Goal: Task Accomplishment & Management: Use online tool/utility

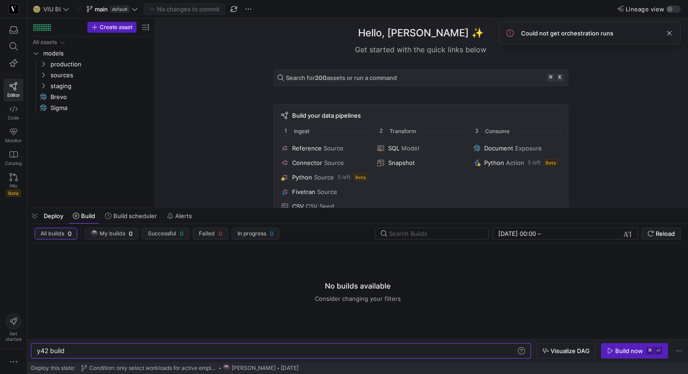
scroll to position [0, 27]
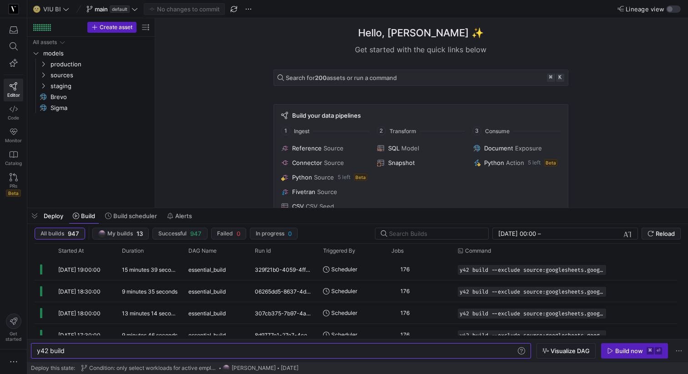
scroll to position [0, 27]
drag, startPoint x: 31, startPoint y: 221, endPoint x: 100, endPoint y: 189, distance: 75.7
click at [31, 221] on span "button" at bounding box center [34, 215] width 15 height 15
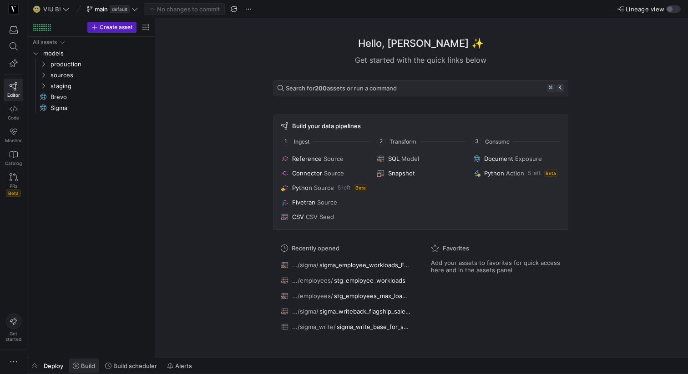
click at [90, 368] on span "Build" at bounding box center [88, 366] width 14 height 7
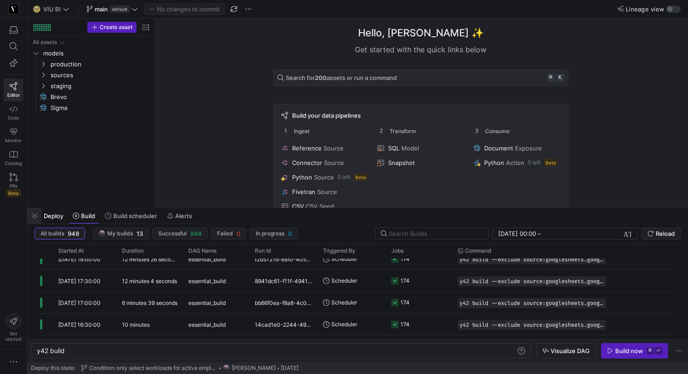
click at [37, 215] on span "button" at bounding box center [34, 215] width 15 height 15
